Goal: Communication & Community: Answer question/provide support

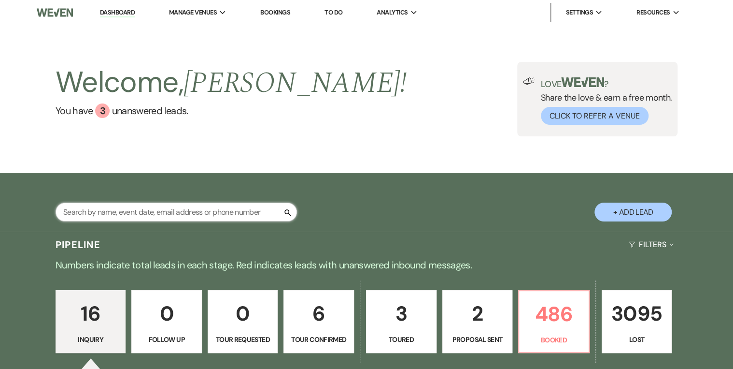
click at [166, 210] on input "text" at bounding box center [177, 211] width 242 height 19
type input "hill"
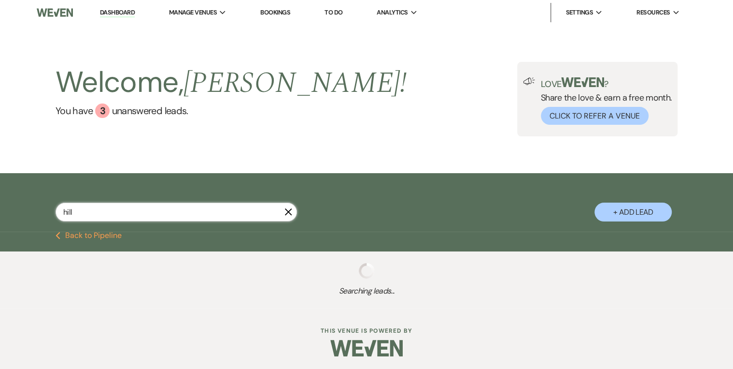
select select "8"
select select "5"
select select "8"
select select "5"
select select "8"
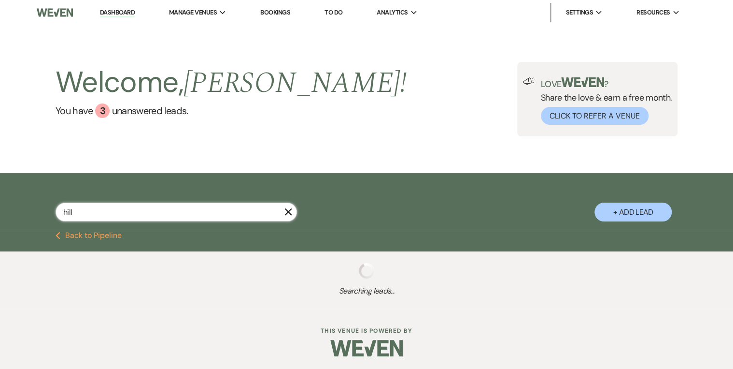
select select "4"
select select "8"
select select "5"
select select "8"
select select "5"
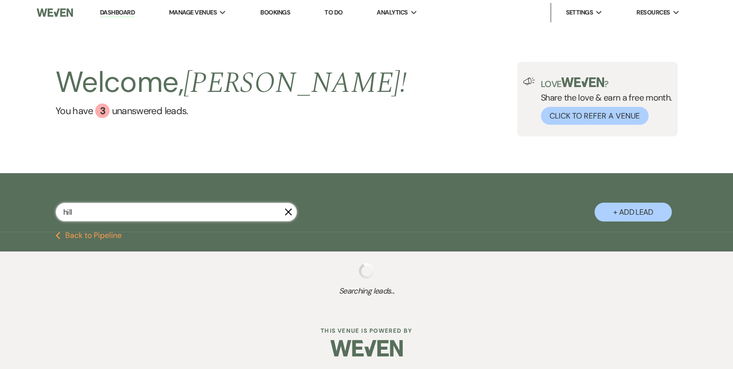
select select "8"
select select "5"
select select "8"
select select "5"
select select "8"
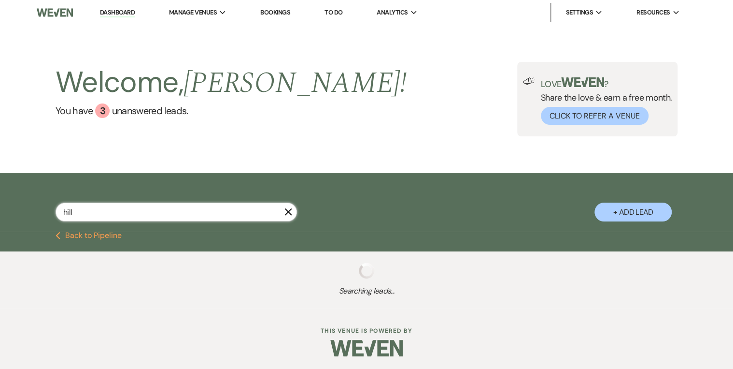
select select "8"
select select "5"
select select "8"
select select "5"
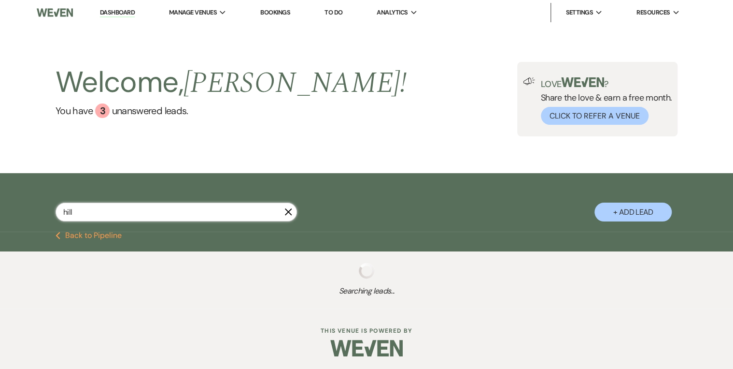
select select "8"
select select "5"
select select "8"
select select "5"
select select "8"
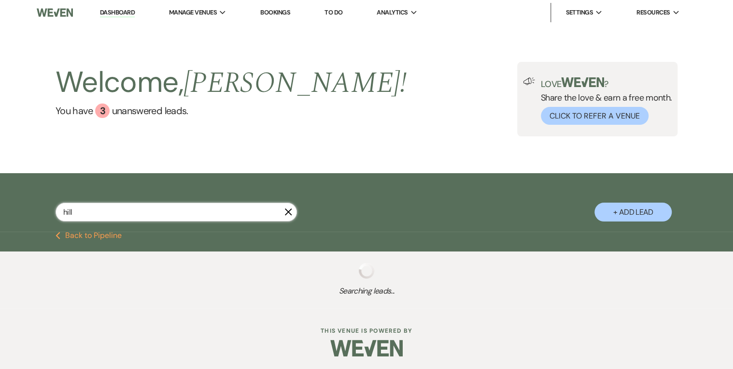
select select "5"
select select "8"
select select "5"
select select "8"
select select "5"
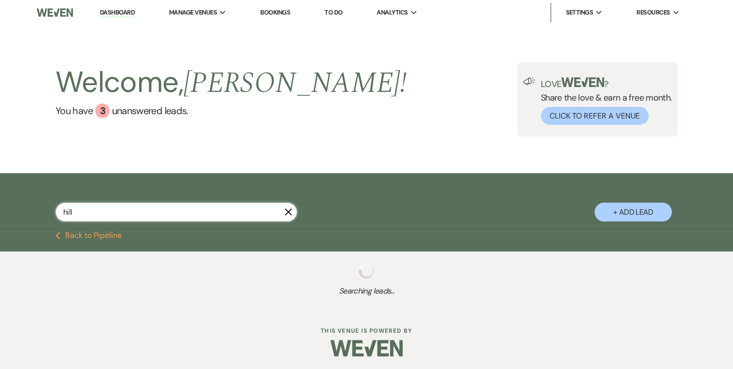
select select "8"
select select "5"
select select "8"
select select "5"
select select "8"
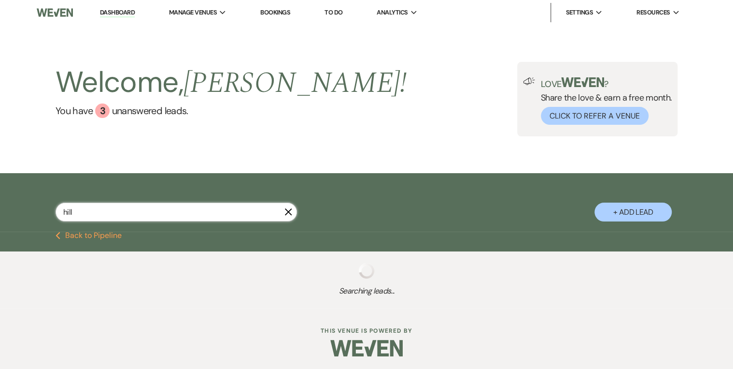
select select "5"
select select "8"
select select "5"
select select "8"
select select "5"
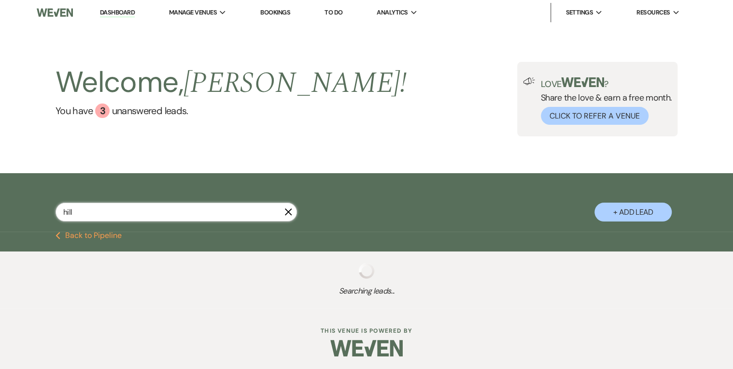
select select "8"
select select "9"
select select "8"
select select "5"
select select "8"
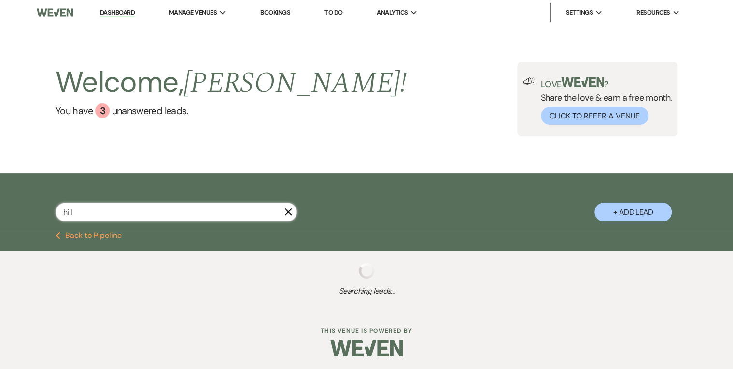
select select "8"
select select "5"
select select "8"
select select "11"
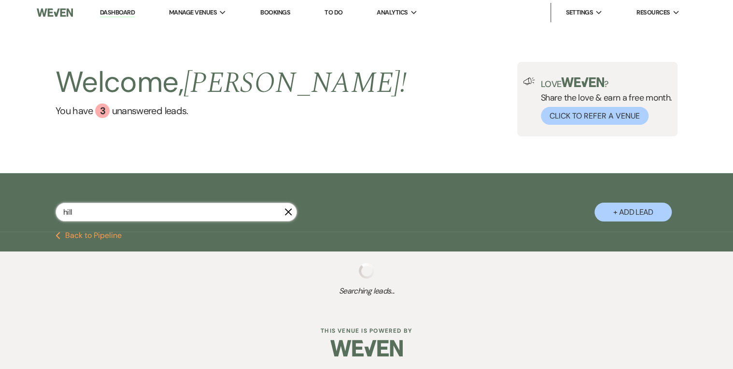
select select "8"
select select "5"
select select "8"
select select "7"
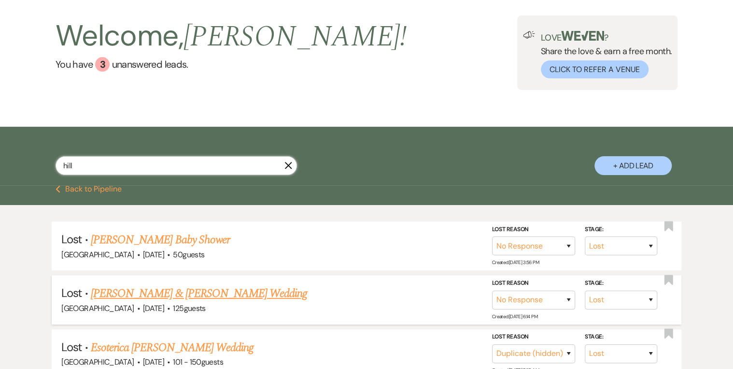
scroll to position [116, 0]
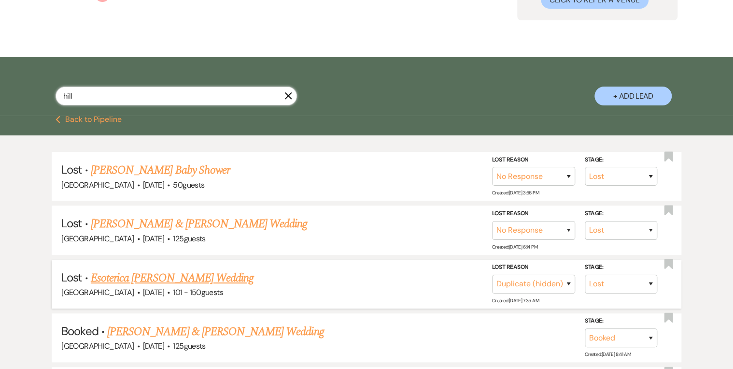
type input "hill"
click at [148, 277] on link "Esoterica [PERSON_NAME] Wedding" at bounding box center [172, 277] width 163 height 17
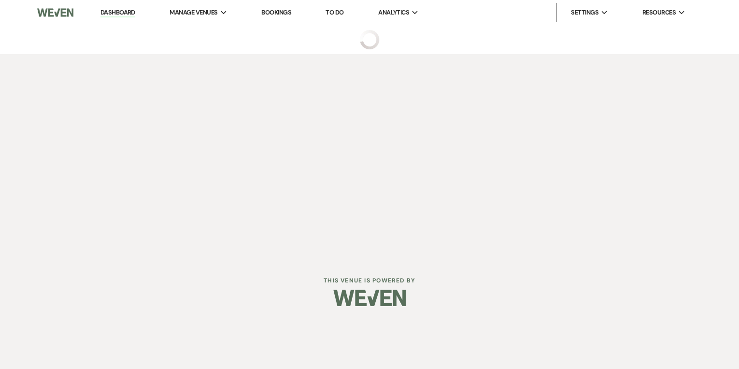
select select "8"
select select "4"
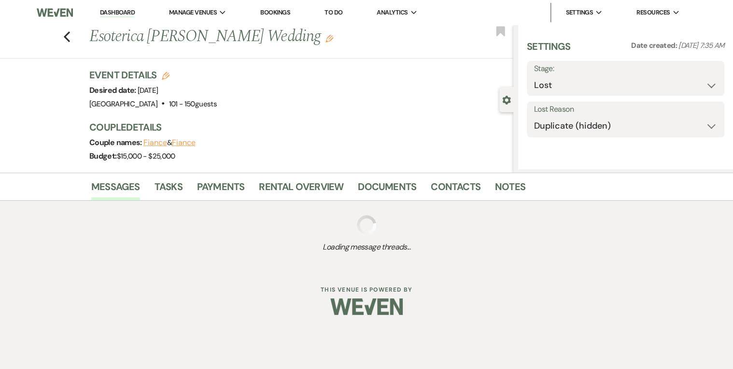
select select "2"
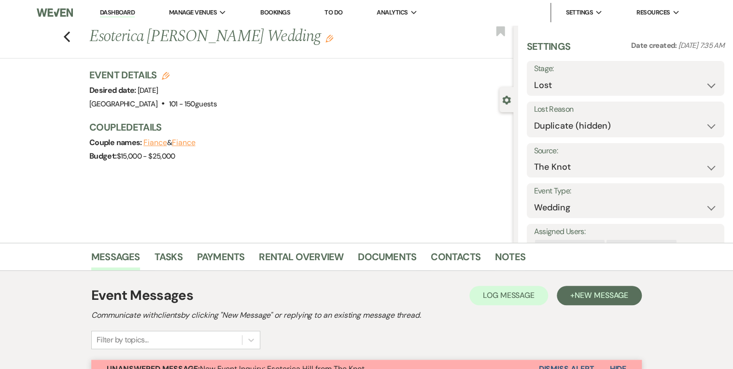
click at [64, 35] on div "Previous Esoterica [PERSON_NAME] Wedding Edit Bookmark" at bounding box center [254, 41] width 518 height 33
click at [69, 37] on use "button" at bounding box center [67, 36] width 6 height 11
select select "8"
select select "5"
select select "8"
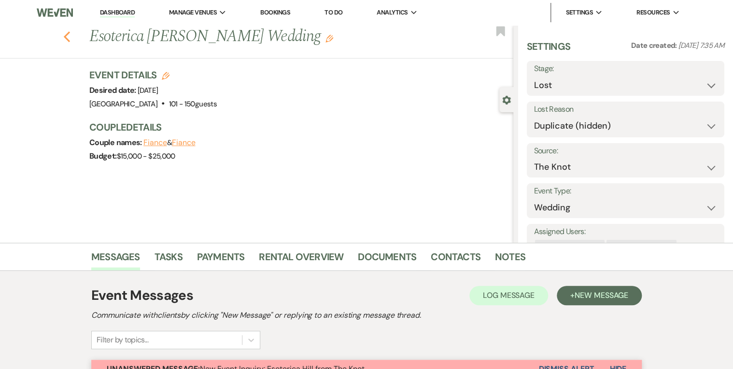
select select "5"
select select "8"
select select "4"
select select "8"
select select "5"
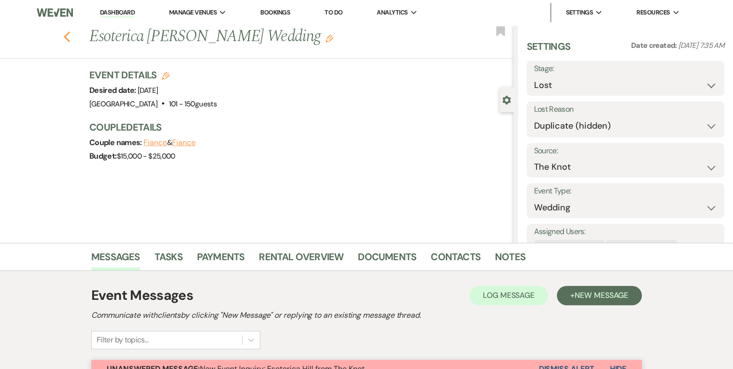
select select "8"
select select "5"
select select "8"
select select "5"
select select "8"
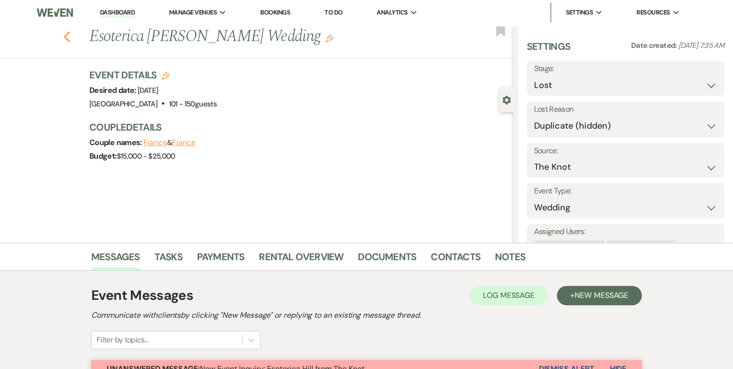
select select "5"
select select "8"
select select "5"
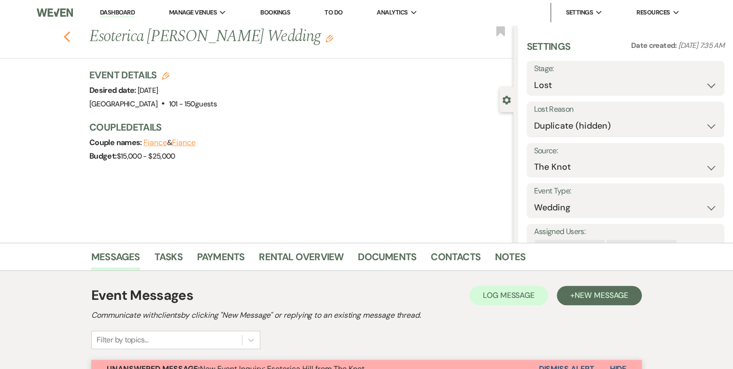
select select "8"
select select "5"
select select "8"
select select "5"
select select "8"
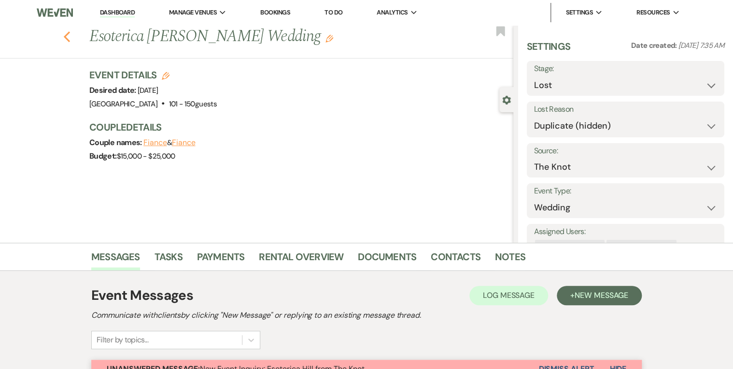
select select "5"
select select "8"
select select "5"
select select "8"
select select "5"
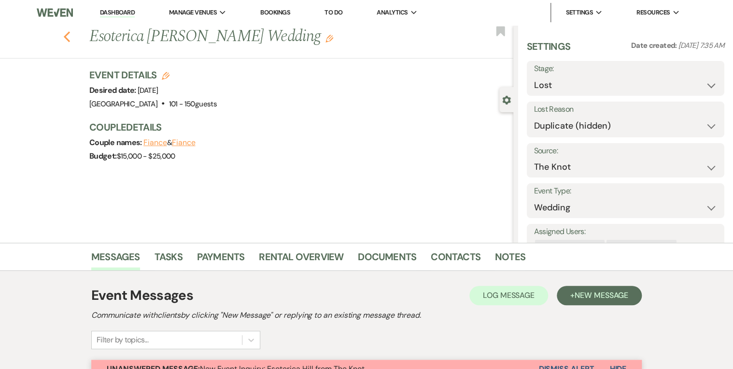
select select "8"
select select "5"
select select "8"
select select "5"
select select "8"
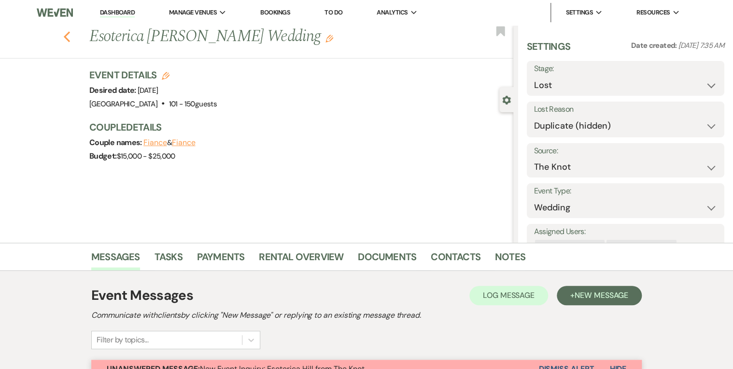
select select "5"
select select "8"
select select "5"
select select "8"
select select "5"
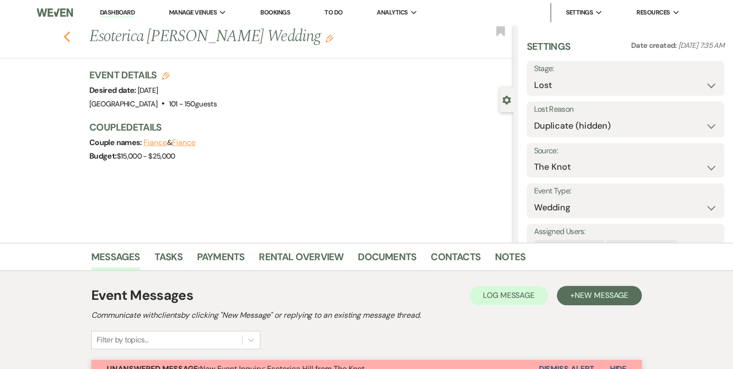
select select "8"
select select "5"
select select "8"
select select "9"
select select "8"
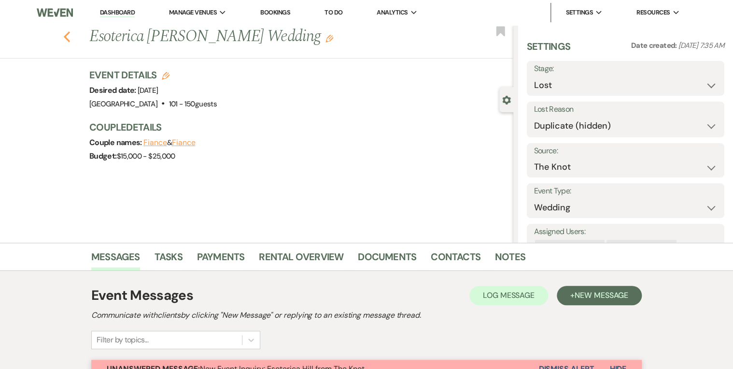
select select "5"
select select "8"
select select "5"
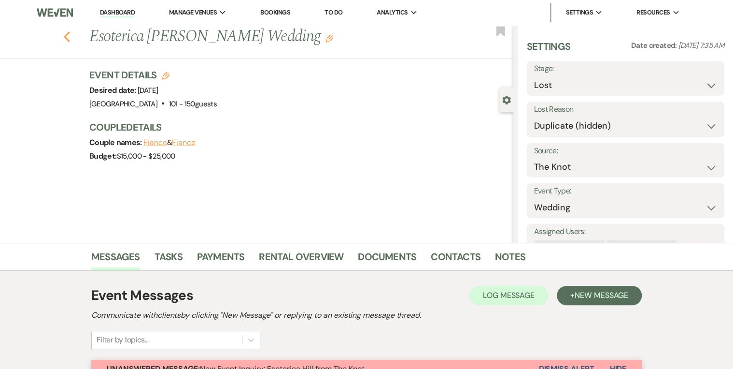
select select "8"
select select "11"
select select "8"
select select "5"
select select "8"
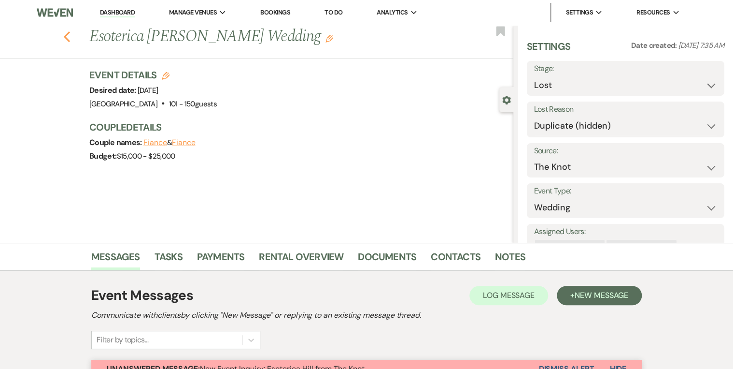
select select "7"
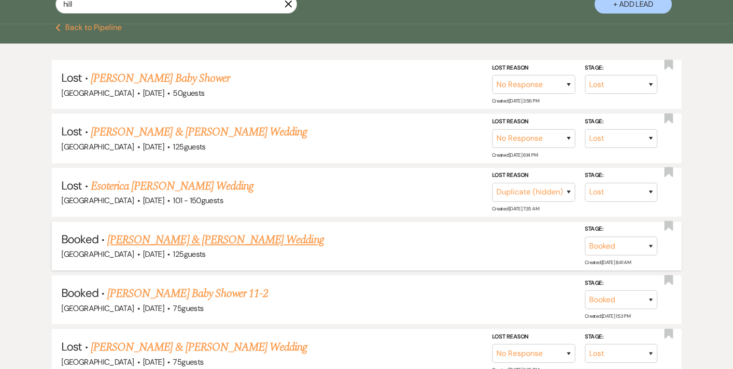
scroll to position [232, 0]
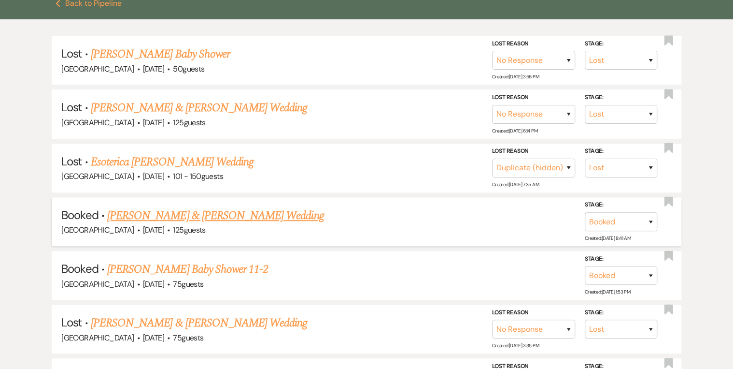
click at [229, 214] on link "[PERSON_NAME] & [PERSON_NAME] Wedding" at bounding box center [215, 215] width 216 height 17
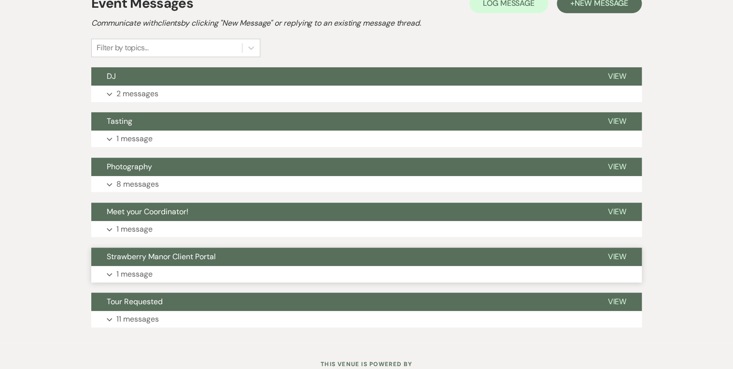
scroll to position [256, 0]
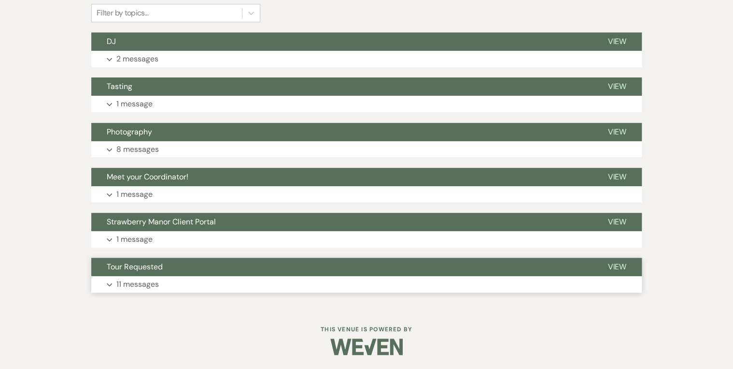
drag, startPoint x: 623, startPoint y: 267, endPoint x: 500, endPoint y: 257, distance: 123.1
click at [622, 267] on span "View" at bounding box center [617, 266] width 19 height 10
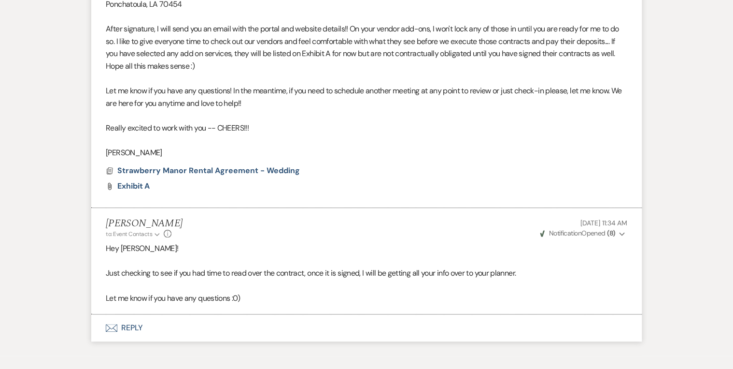
scroll to position [2228, 0]
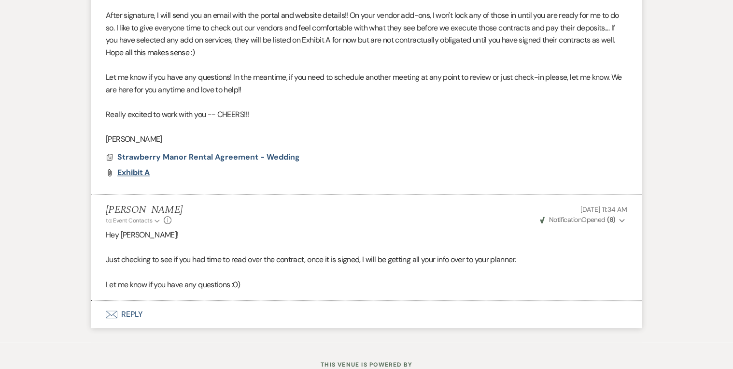
click at [132, 173] on span "Exhibit A" at bounding box center [133, 172] width 32 height 10
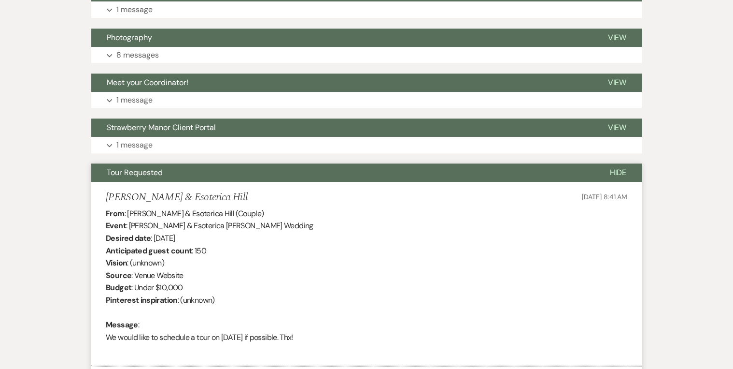
scroll to position [373, 0]
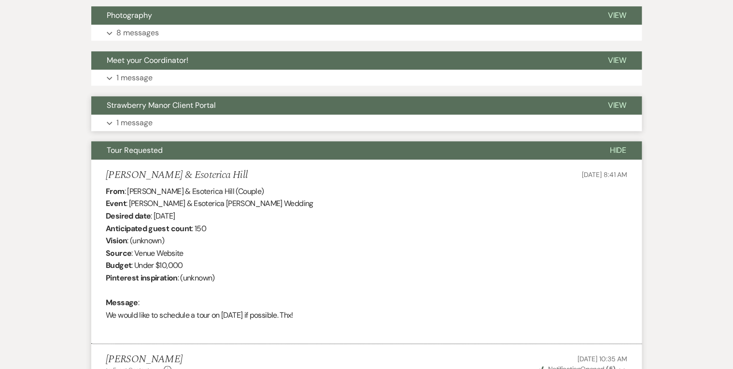
click at [625, 104] on span "View" at bounding box center [617, 105] width 19 height 10
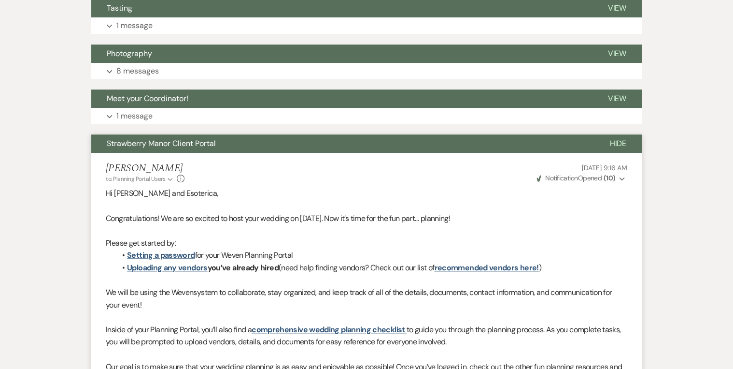
scroll to position [334, 0]
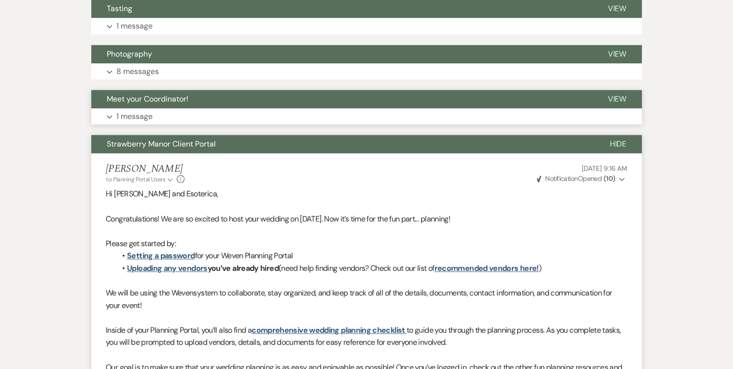
click at [613, 100] on span "View" at bounding box center [617, 99] width 19 height 10
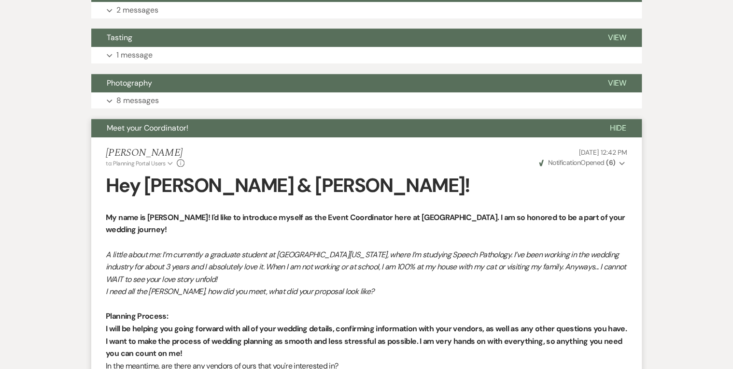
scroll to position [296, 0]
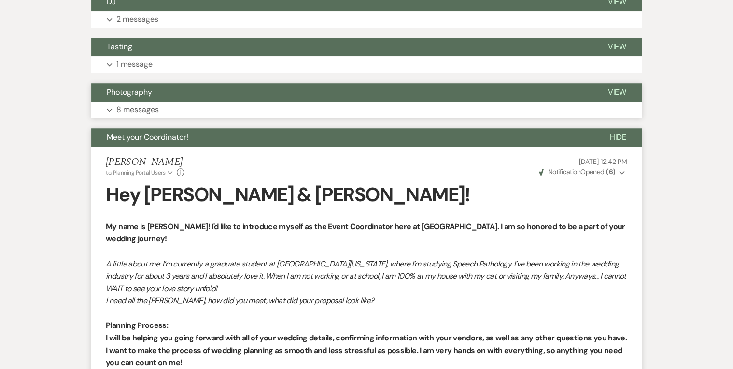
click at [612, 91] on span "View" at bounding box center [617, 92] width 19 height 10
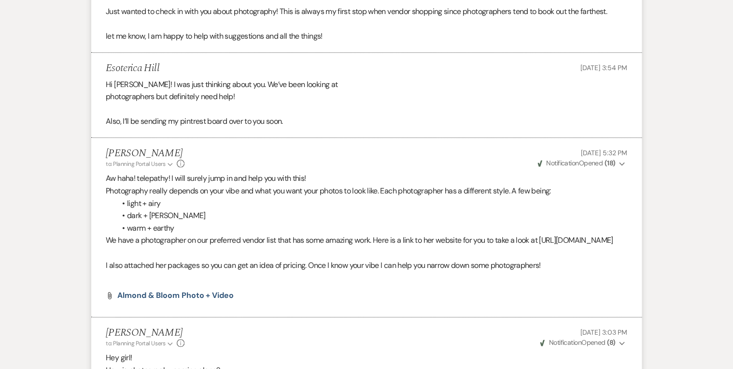
scroll to position [219, 0]
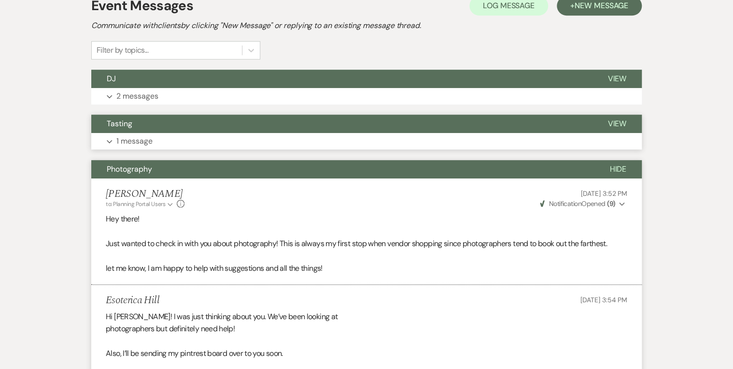
click at [620, 122] on span "View" at bounding box center [617, 123] width 19 height 10
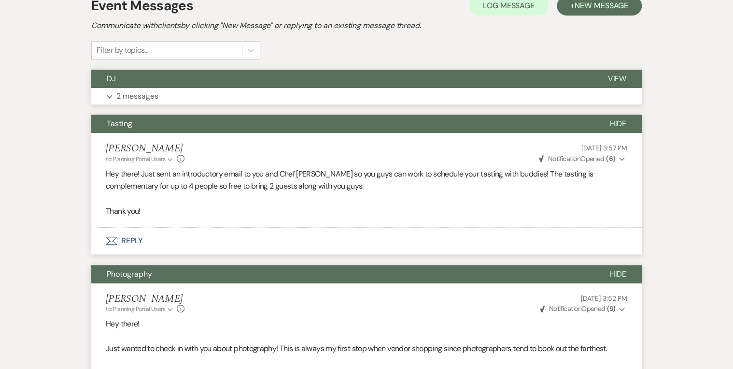
click at [619, 76] on span "View" at bounding box center [617, 78] width 19 height 10
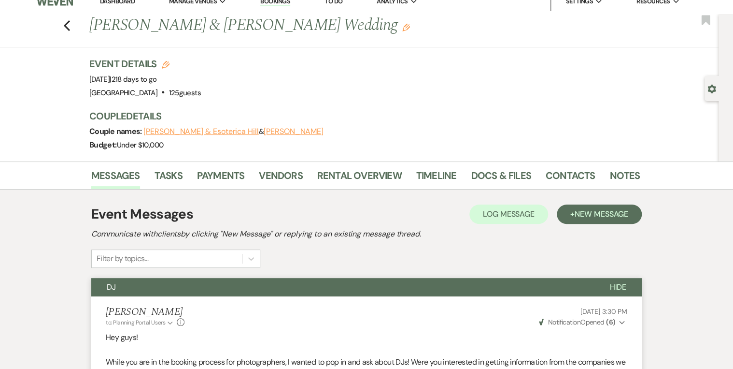
scroll to position [0, 0]
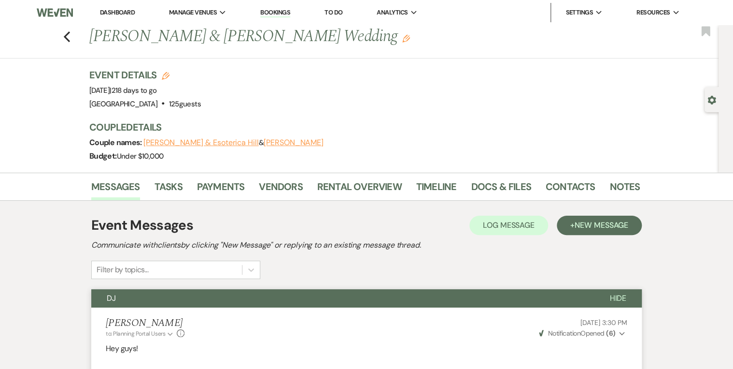
click at [129, 14] on link "Dashboard" at bounding box center [117, 12] width 35 height 8
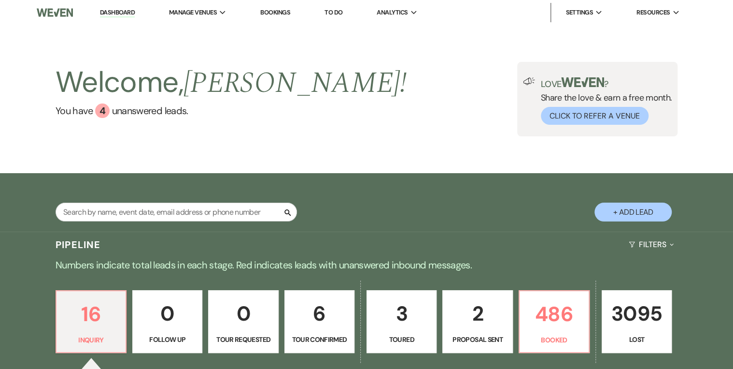
click at [431, 110] on div "Welcome, [PERSON_NAME] ! You have 4 unanswered lead s . Love ? Share the love &…" at bounding box center [367, 99] width 696 height 74
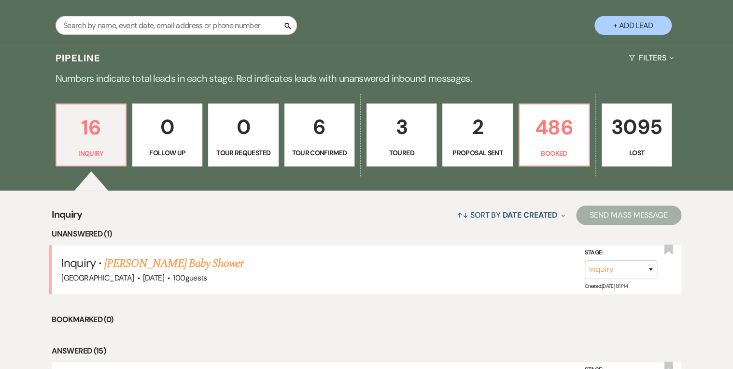
scroll to position [193, 0]
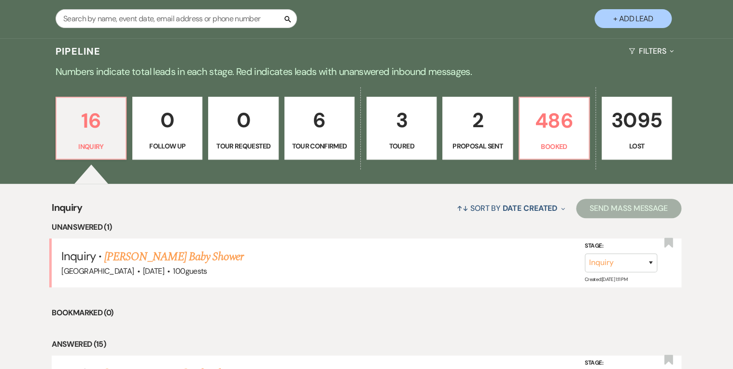
click at [150, 254] on link "[PERSON_NAME] Baby Shower" at bounding box center [173, 256] width 139 height 17
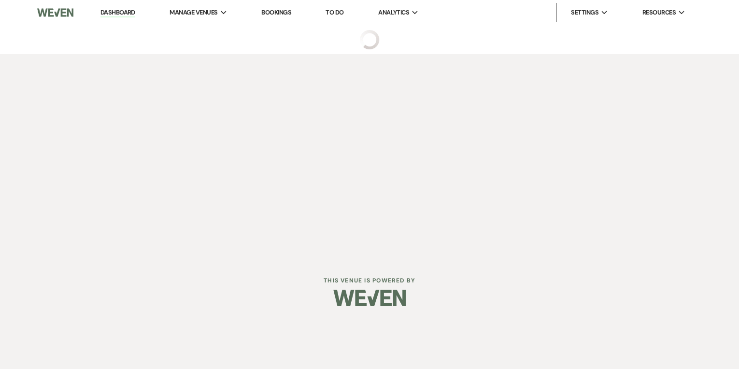
select select "5"
select select "3"
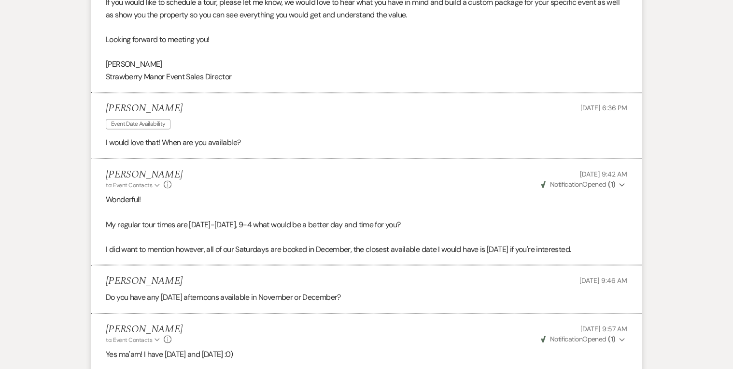
scroll to position [925, 0]
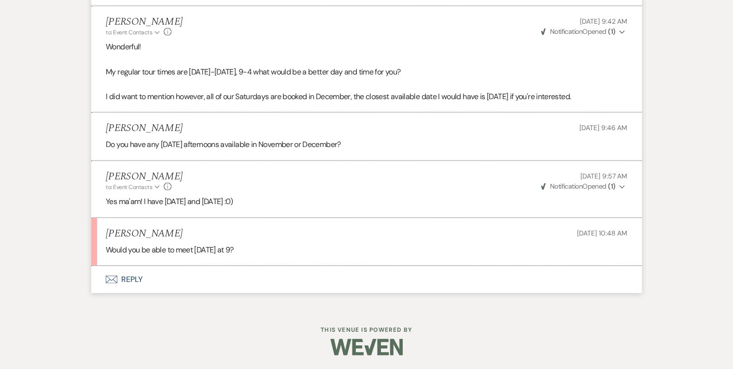
click at [132, 278] on button "Envelope Reply" at bounding box center [366, 279] width 551 height 27
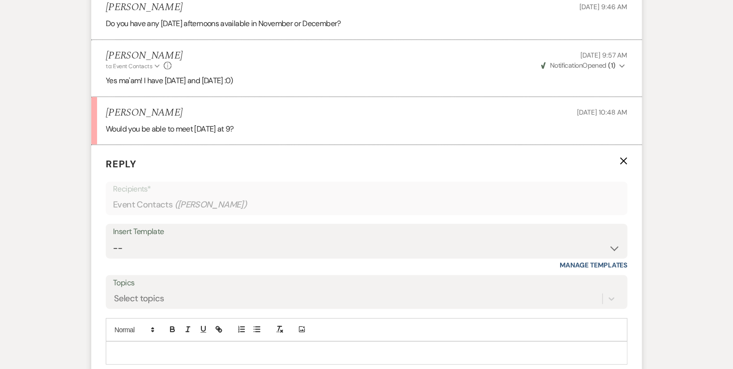
scroll to position [1105, 0]
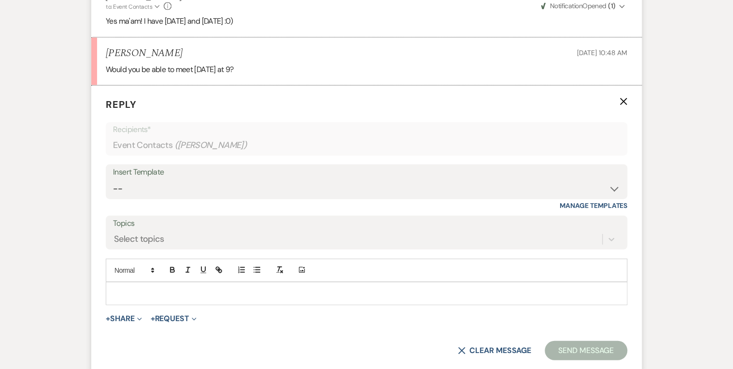
click at [134, 288] on p at bounding box center [367, 293] width 506 height 11
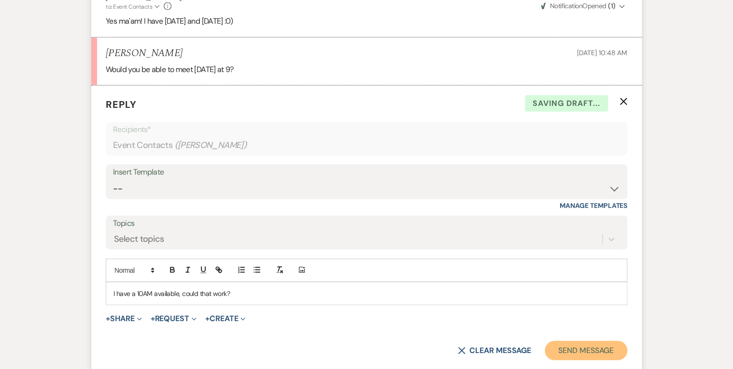
click at [569, 347] on button "Send Message" at bounding box center [586, 350] width 83 height 19
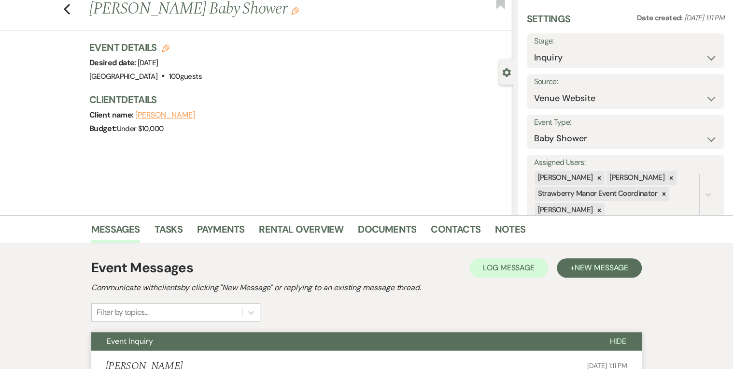
scroll to position [0, 0]
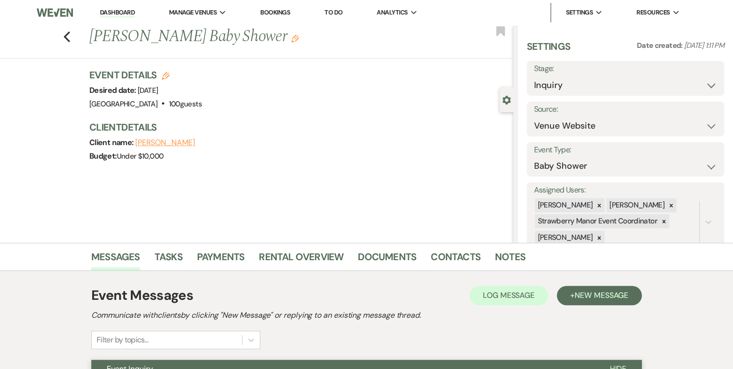
click at [109, 15] on link "Dashboard" at bounding box center [117, 12] width 35 height 9
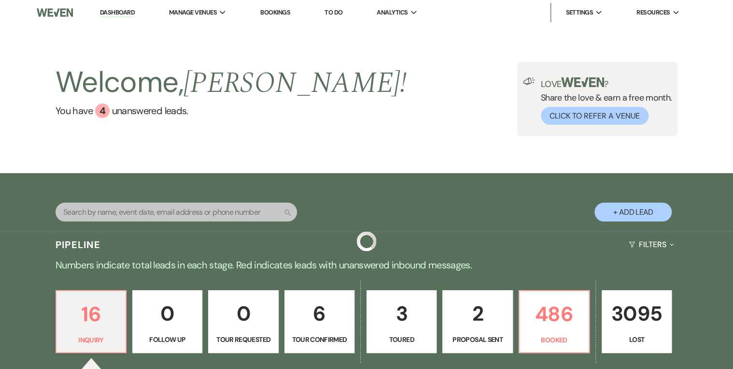
click at [426, 91] on div "Welcome, [PERSON_NAME] ! You have 4 unanswered lead s . Love ? Share the love &…" at bounding box center [367, 99] width 696 height 74
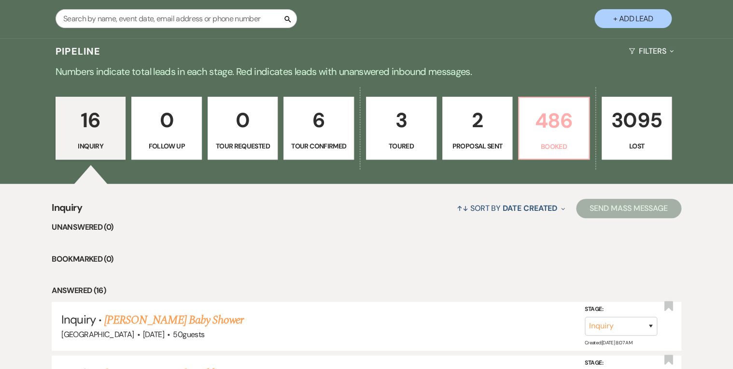
click at [562, 128] on p "486" at bounding box center [554, 120] width 58 height 32
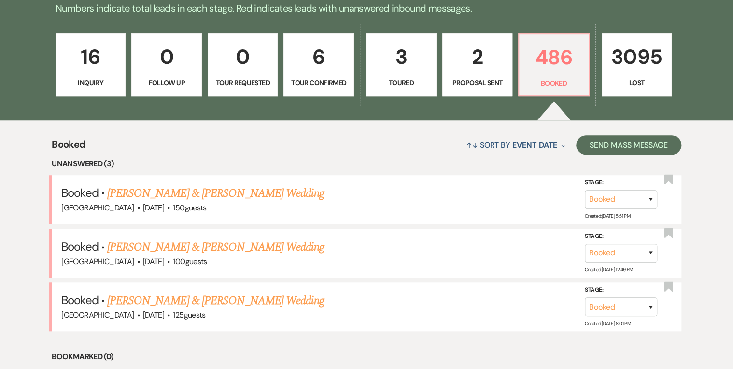
scroll to position [270, 0]
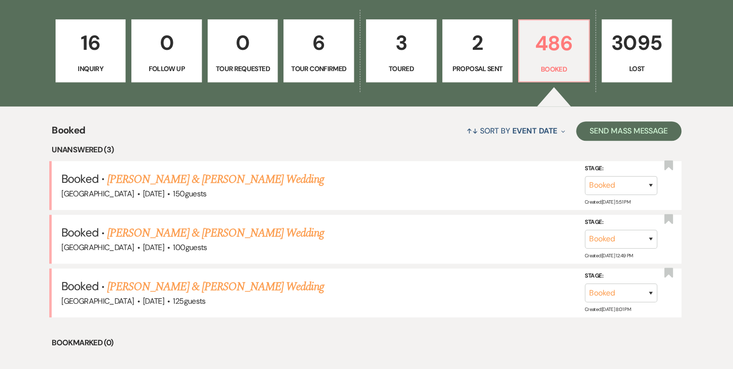
drag, startPoint x: 254, startPoint y: 233, endPoint x: 391, endPoint y: 226, distance: 136.9
click at [253, 232] on link "[PERSON_NAME] & [PERSON_NAME] Wedding" at bounding box center [215, 232] width 216 height 17
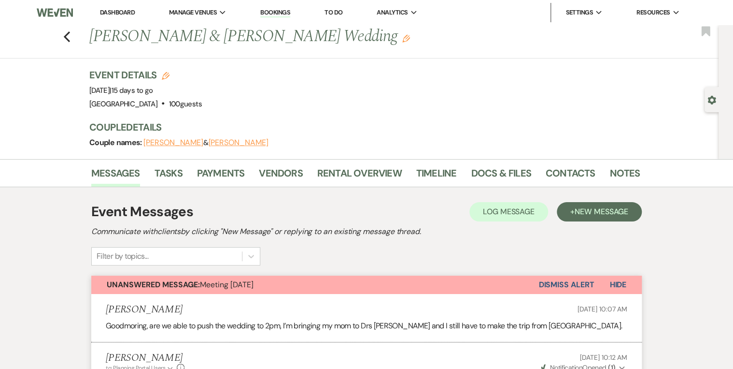
click at [112, 13] on link "Dashboard" at bounding box center [117, 12] width 35 height 8
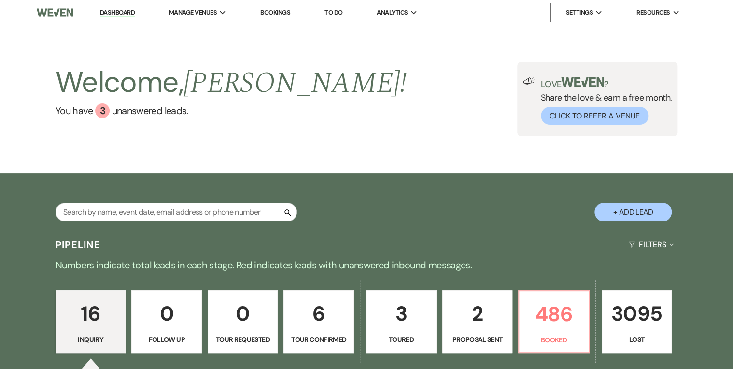
click at [403, 138] on div "Welcome, [PERSON_NAME] ! You have 3 unanswered lead s . Love ? Share the love &…" at bounding box center [366, 99] width 733 height 148
click at [381, 108] on div "Welcome, [PERSON_NAME] ! You have 3 unanswered lead s . Love ? Share the love &…" at bounding box center [367, 99] width 696 height 74
